Goal: Navigation & Orientation: Find specific page/section

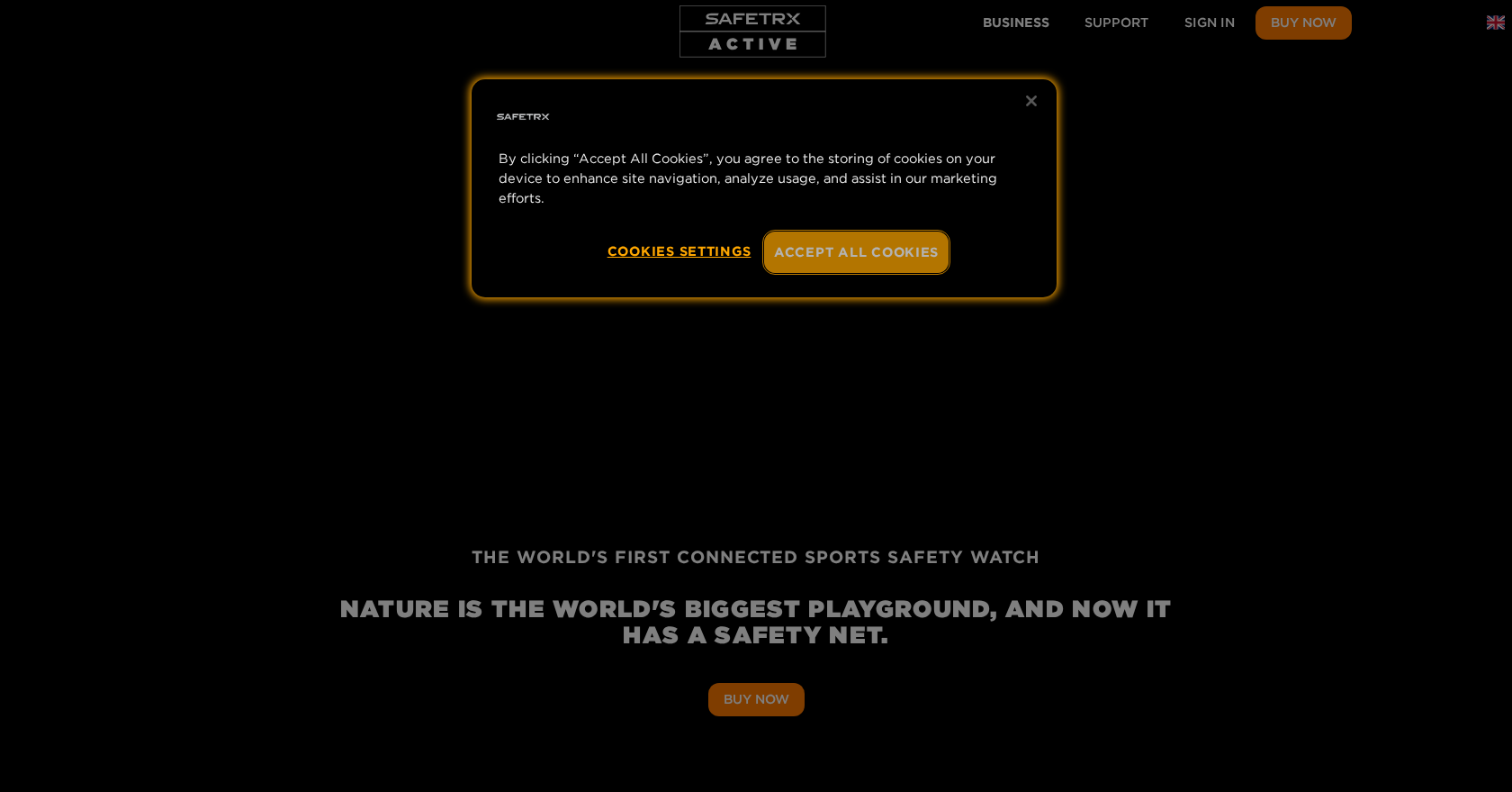
click at [862, 254] on button "Accept All Cookies" at bounding box center [856, 252] width 185 height 41
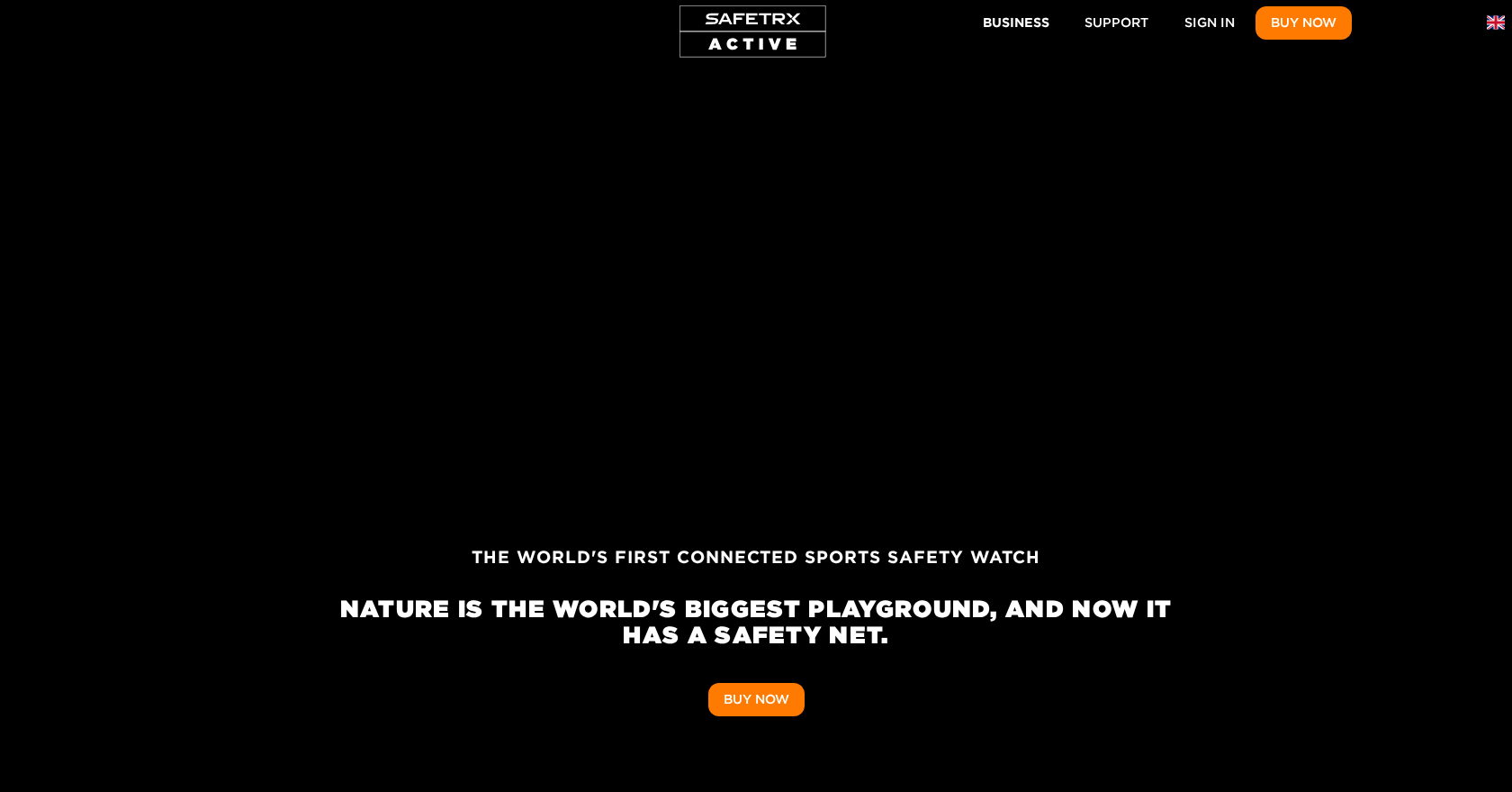
scroll to position [0, 3334]
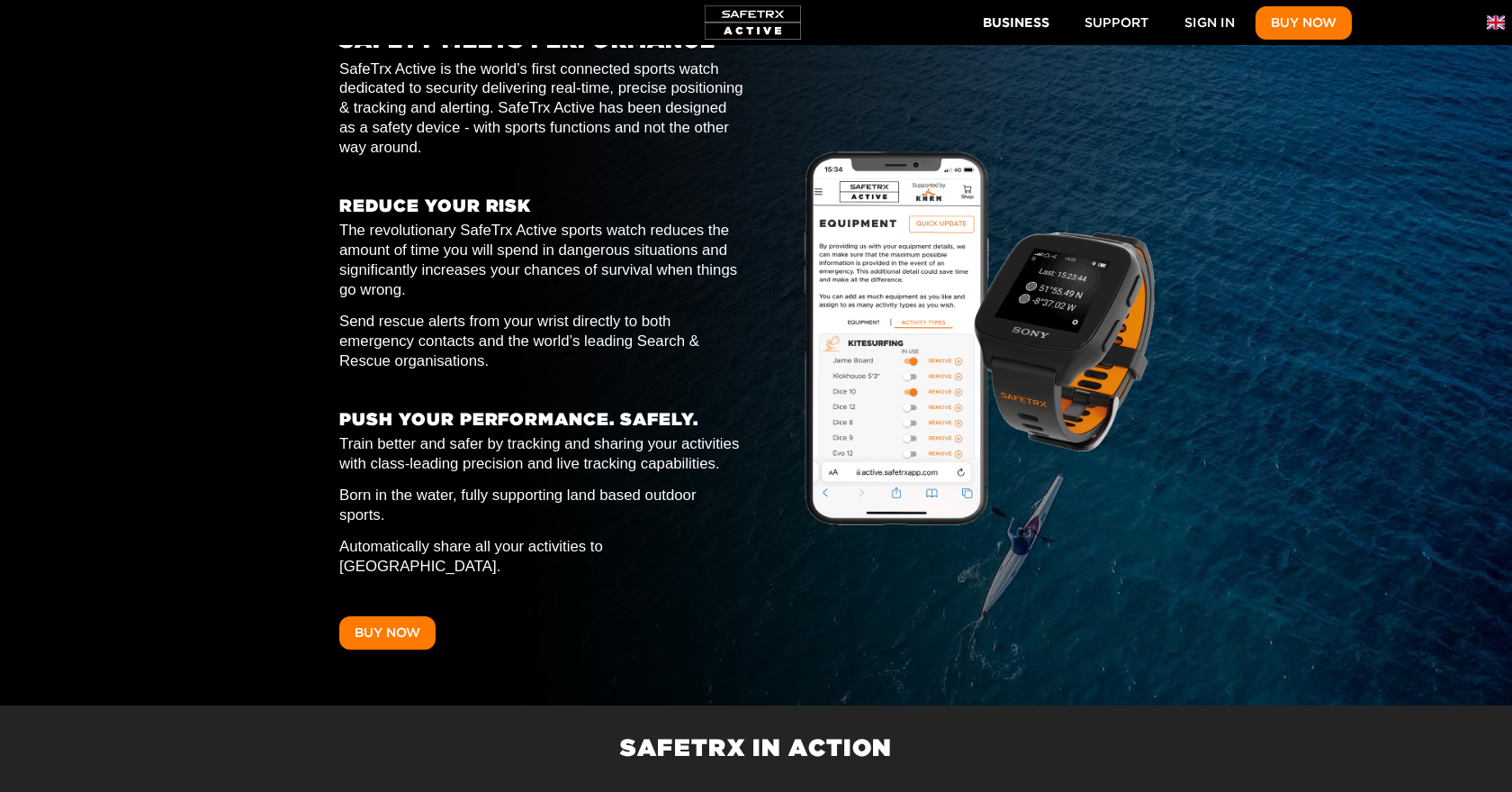
scroll to position [0, 2500]
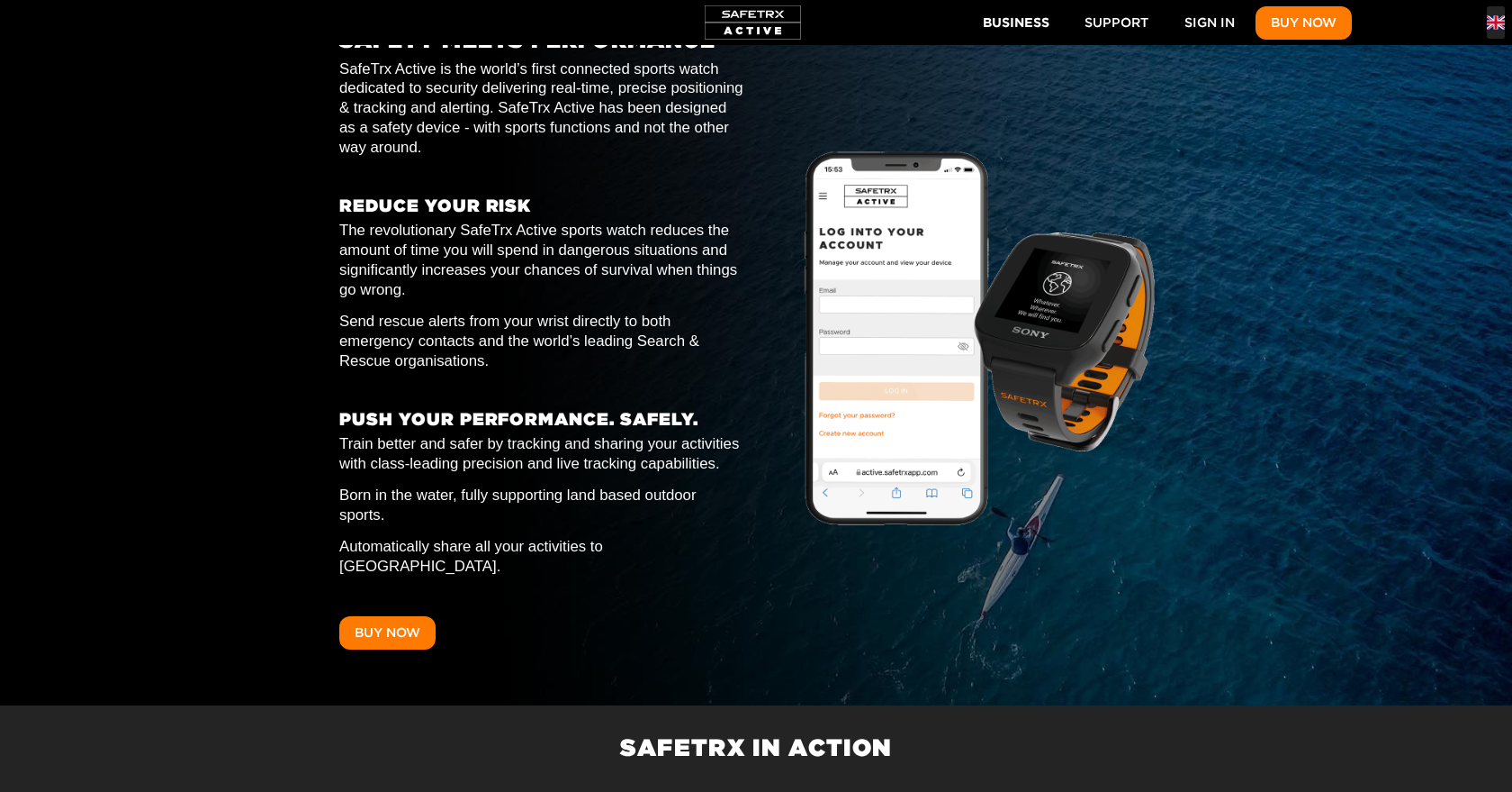
click at [1493, 26] on img "button" at bounding box center [1495, 22] width 18 height 18
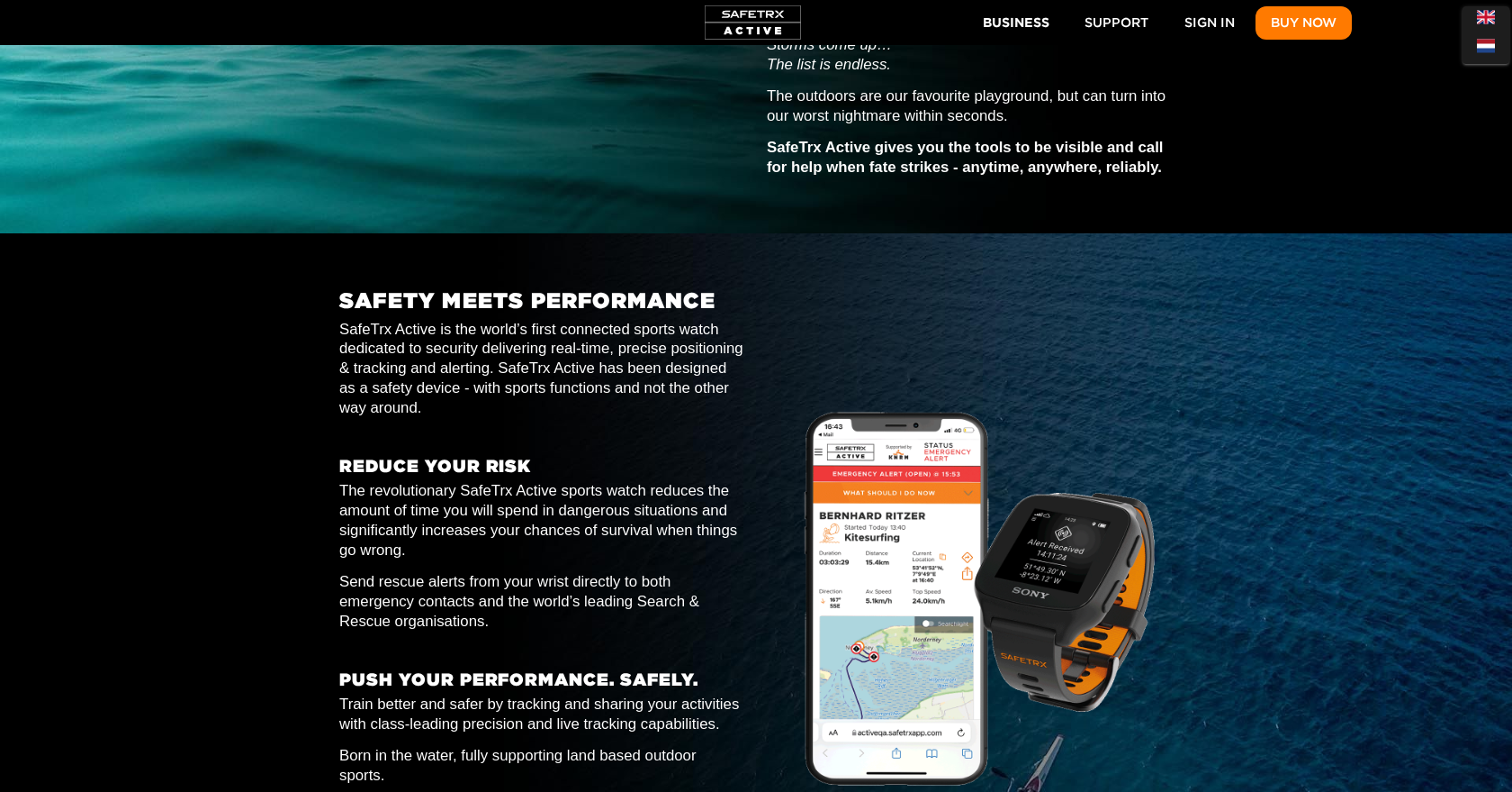
scroll to position [0, 4167]
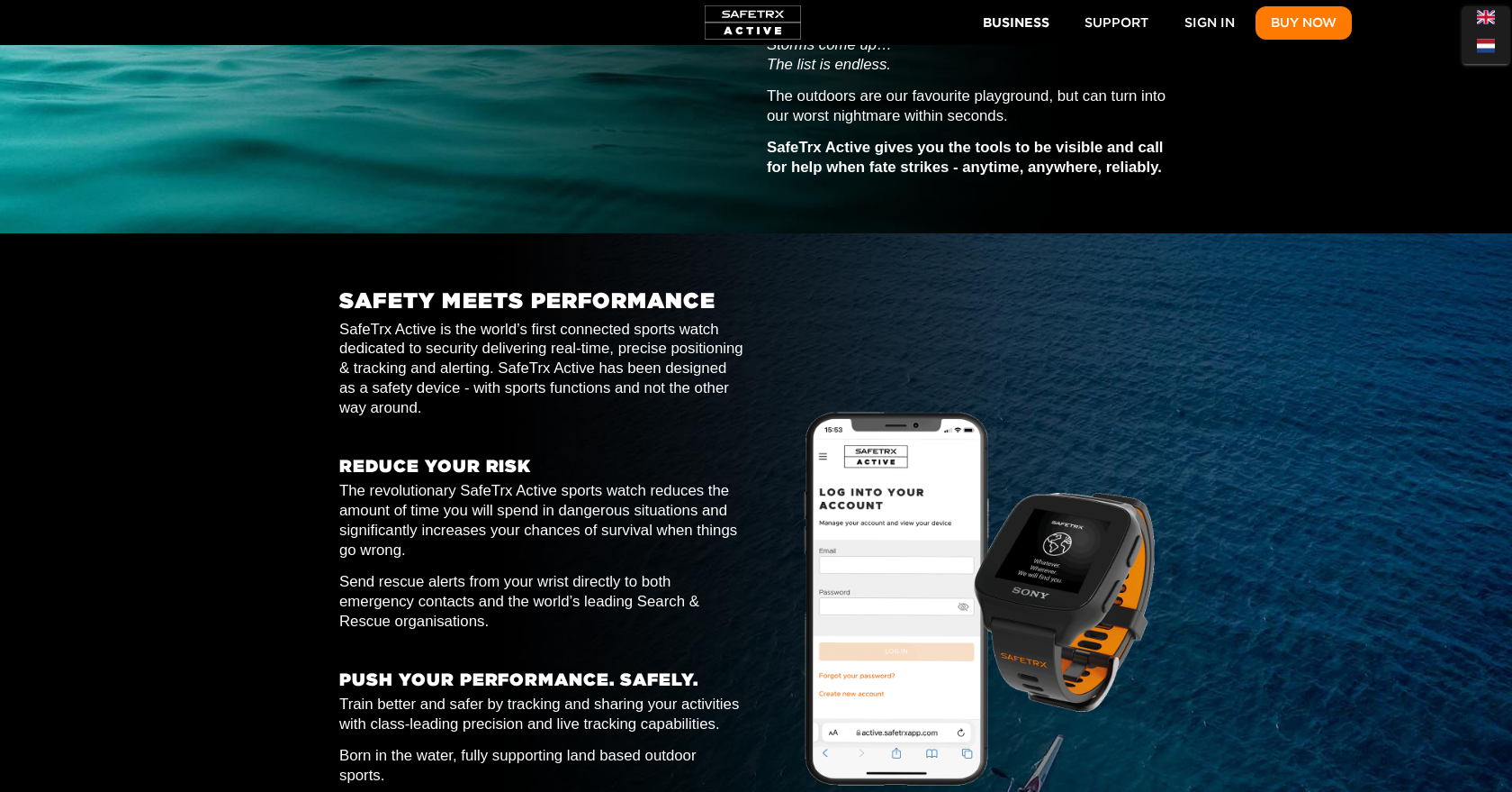
click at [1107, 234] on img at bounding box center [756, 599] width 1512 height 732
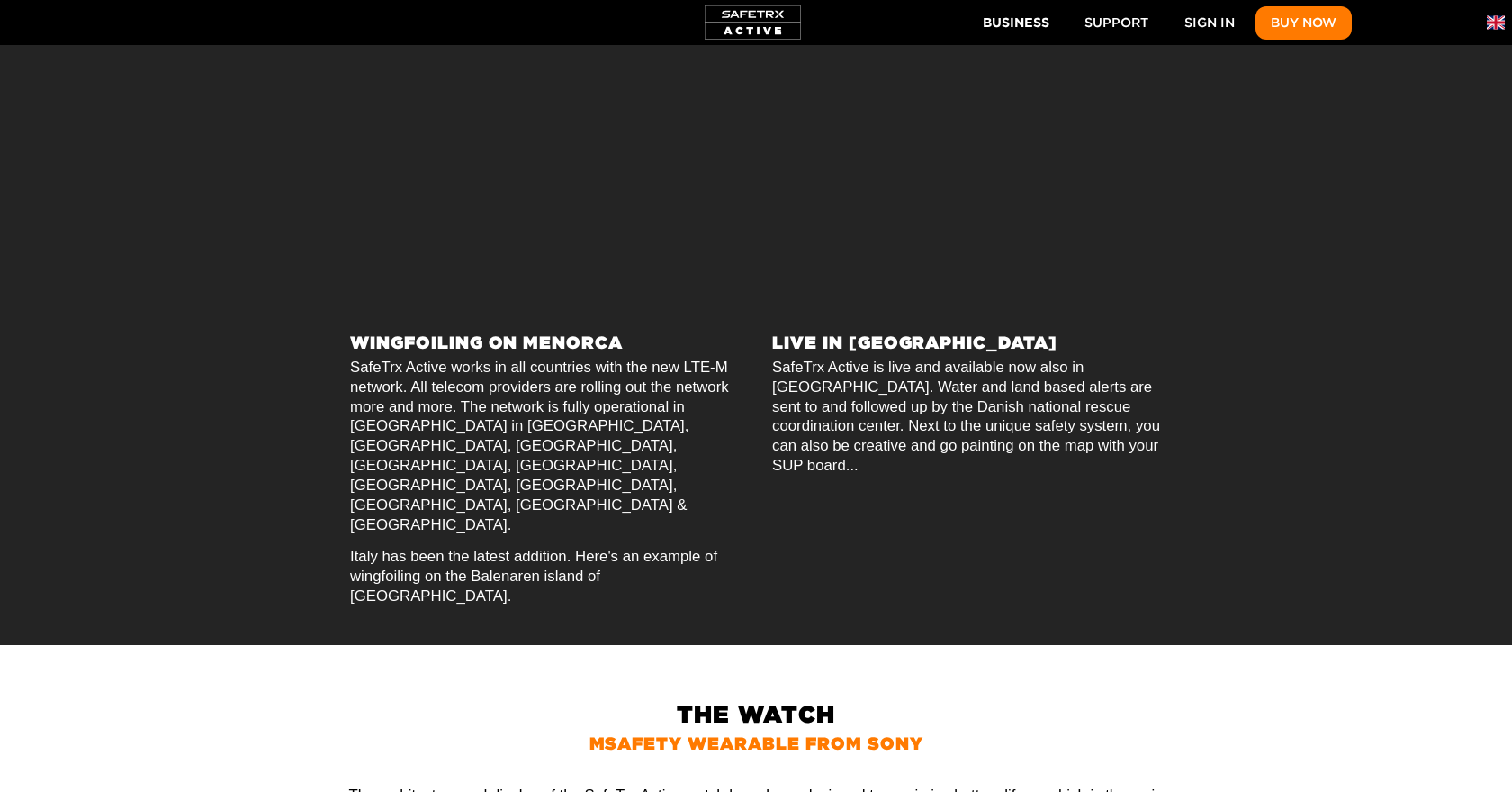
scroll to position [3216, 0]
